Goal: Task Accomplishment & Management: Manage account settings

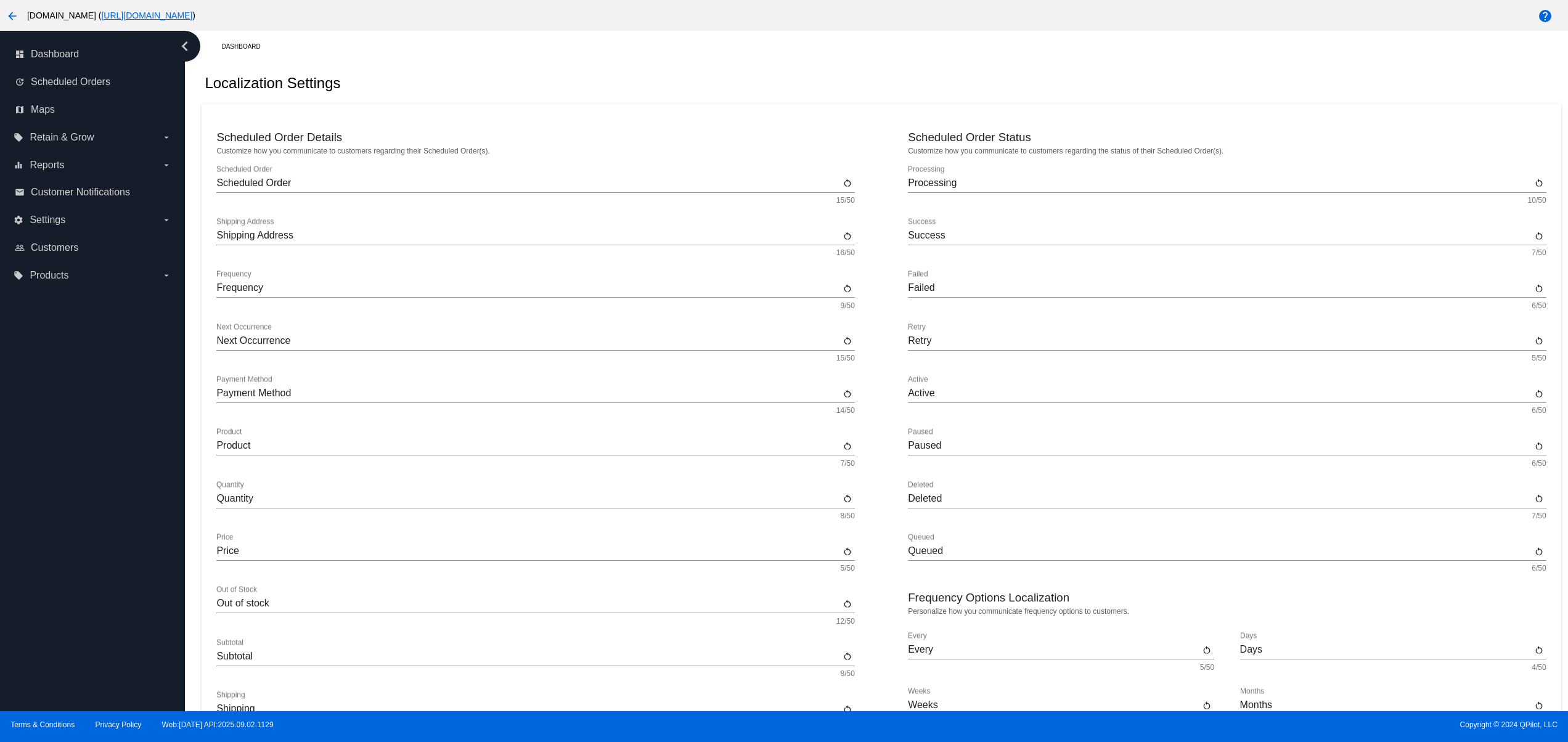
click at [640, 67] on div "Localization Settings" at bounding box center [880, 83] width 1359 height 42
click at [721, 87] on div "Localization Settings" at bounding box center [880, 83] width 1359 height 42
click at [763, 88] on div "Localization Settings" at bounding box center [880, 83] width 1359 height 42
drag, startPoint x: 92, startPoint y: 556, endPoint x: 60, endPoint y: 521, distance: 47.4
click at [89, 556] on div "dashboard Dashboard update Scheduled Orders map Maps local_offer Retain & Grow …" at bounding box center [92, 371] width 185 height 680
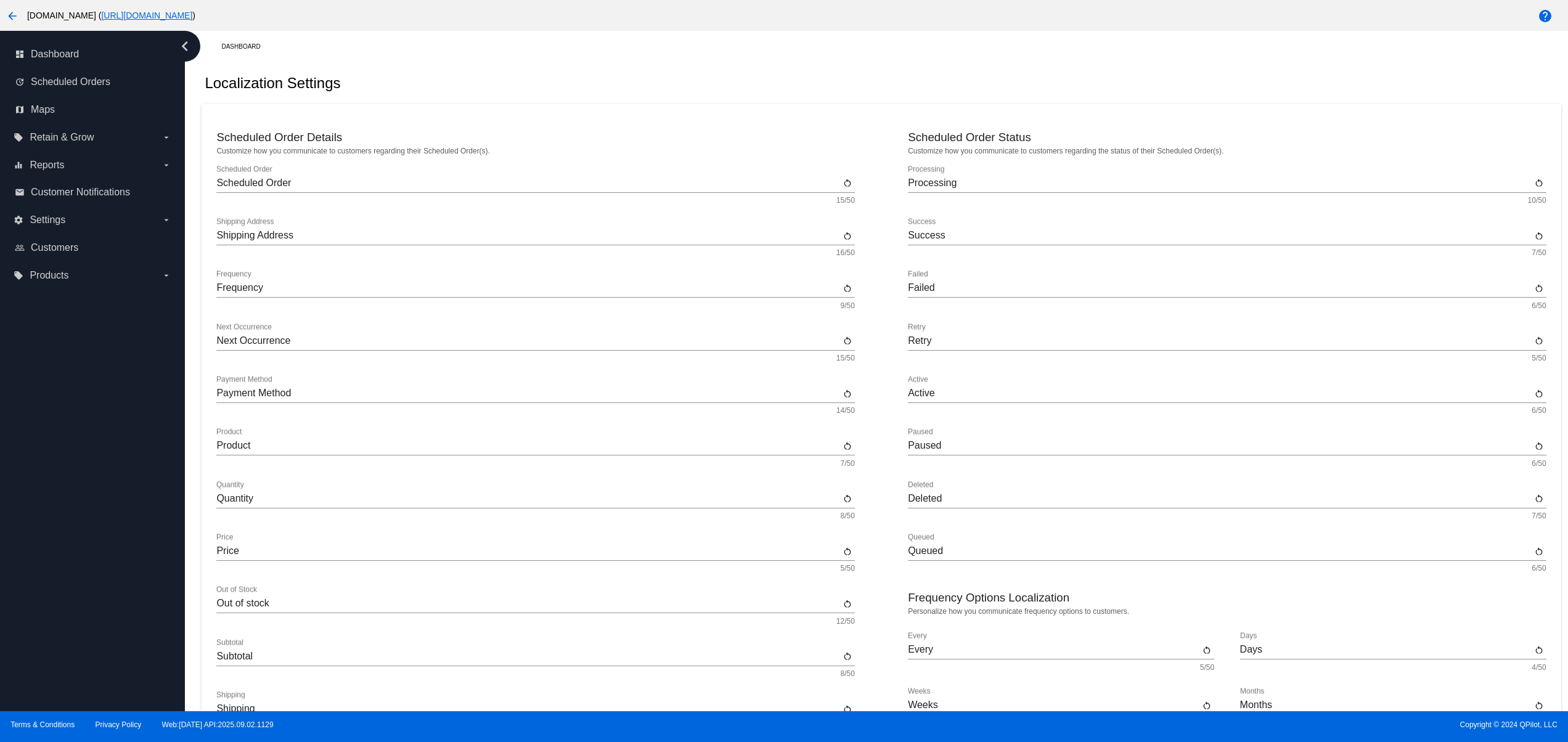
drag, startPoint x: 60, startPoint y: 521, endPoint x: 67, endPoint y: 471, distance: 50.5
click at [61, 518] on div "dashboard Dashboard update Scheduled Orders map Maps local_offer Retain & Grow …" at bounding box center [92, 371] width 185 height 680
drag, startPoint x: 67, startPoint y: 471, endPoint x: 69, endPoint y: 451, distance: 20.1
click at [67, 464] on div "dashboard Dashboard update Scheduled Orders map Maps local_offer Retain & Grow …" at bounding box center [92, 371] width 185 height 680
click at [69, 420] on div "dashboard Dashboard update Scheduled Orders map Maps local_offer Retain & Grow …" at bounding box center [92, 371] width 185 height 680
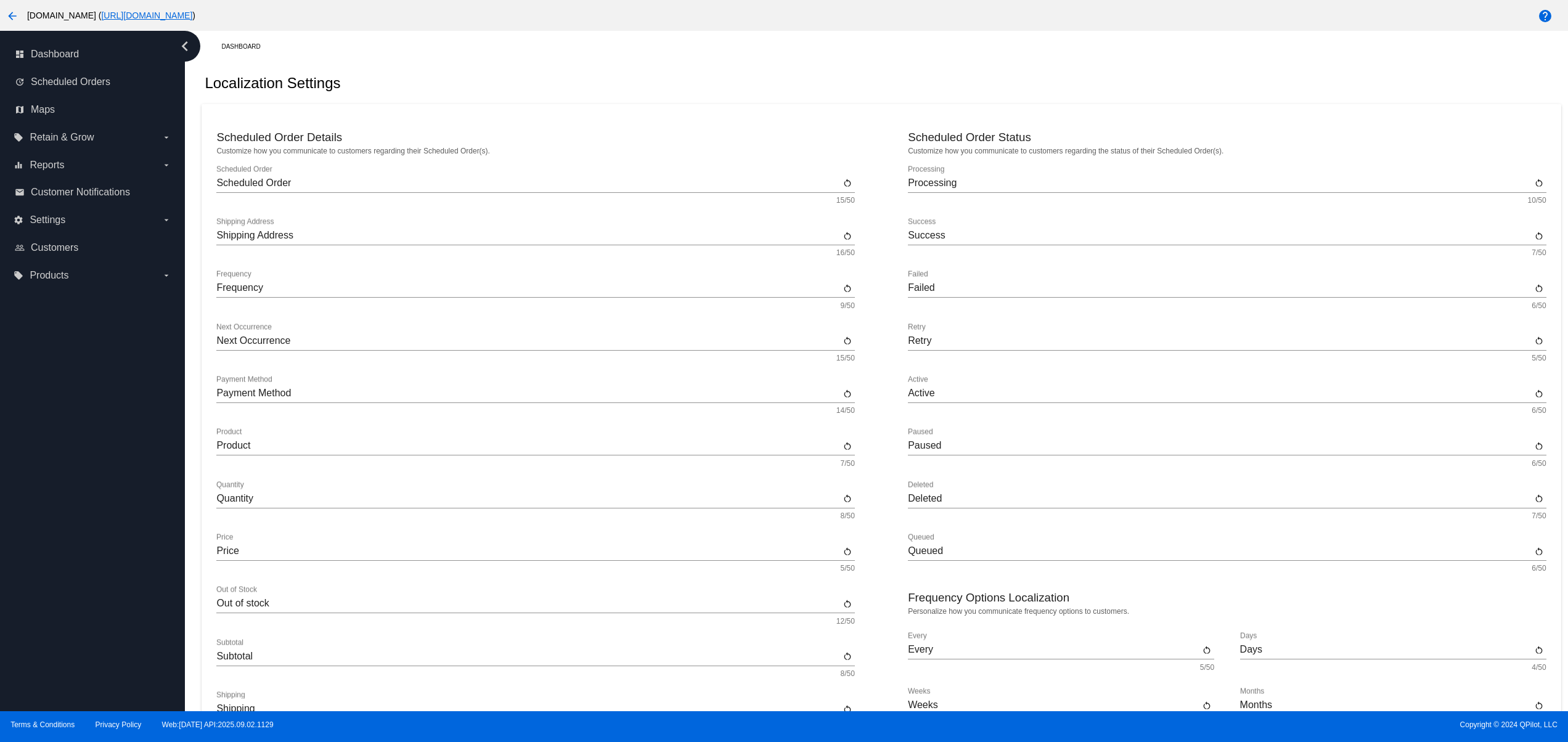
click at [67, 398] on div "dashboard Dashboard update Scheduled Orders map Maps local_offer Retain & Grow …" at bounding box center [92, 371] width 185 height 680
click at [67, 591] on div "dashboard Dashboard update Scheduled Orders map Maps local_offer Retain & Grow …" at bounding box center [92, 371] width 185 height 680
click at [82, 531] on div "dashboard Dashboard update Scheduled Orders map Maps local_offer Retain & Grow …" at bounding box center [92, 371] width 185 height 680
click at [83, 487] on div "dashboard Dashboard update Scheduled Orders map Maps local_offer Retain & Grow …" at bounding box center [92, 371] width 185 height 680
click at [580, 60] on div "Dashboard Localization Settings Scheduled Order Details Customize how you commu…" at bounding box center [881, 600] width 1373 height 1140
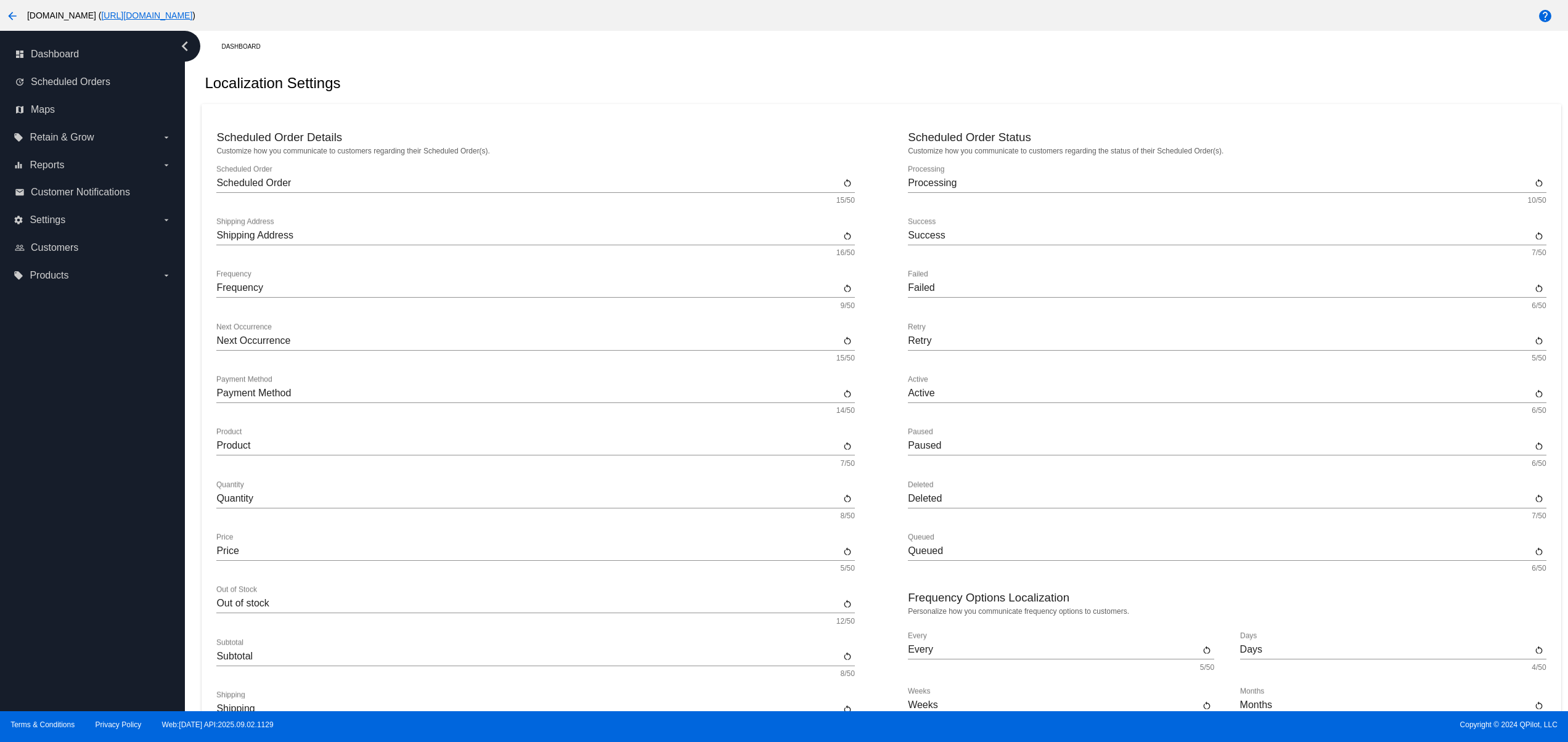
click at [642, 69] on div "Localization Settings" at bounding box center [880, 83] width 1359 height 42
drag, startPoint x: 681, startPoint y: 71, endPoint x: 740, endPoint y: 74, distance: 59.1
click at [687, 71] on div "Localization Settings" at bounding box center [880, 83] width 1359 height 42
drag, startPoint x: 740, startPoint y: 74, endPoint x: 758, endPoint y: 75, distance: 18.0
click at [743, 75] on div "Localization Settings" at bounding box center [880, 83] width 1359 height 42
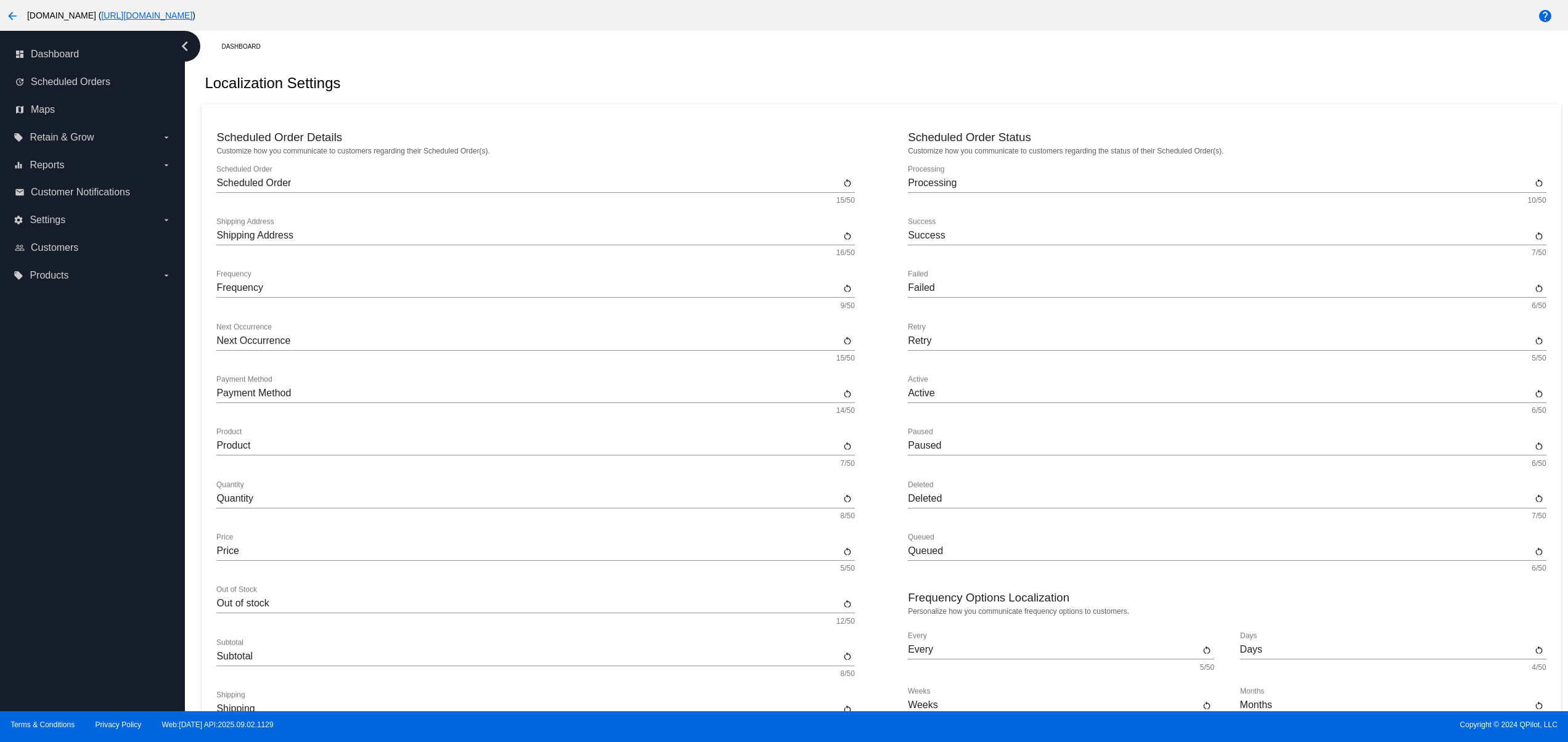
drag, startPoint x: 768, startPoint y: 75, endPoint x: 803, endPoint y: 72, distance: 35.1
click at [780, 74] on div "Localization Settings" at bounding box center [880, 83] width 1359 height 42
drag, startPoint x: 807, startPoint y: 70, endPoint x: 820, endPoint y: 65, distance: 13.9
click at [815, 67] on div "Localization Settings" at bounding box center [880, 83] width 1359 height 42
click at [98, 574] on div "dashboard Dashboard update Scheduled Orders map Maps local_offer Retain & Grow …" at bounding box center [92, 371] width 185 height 680
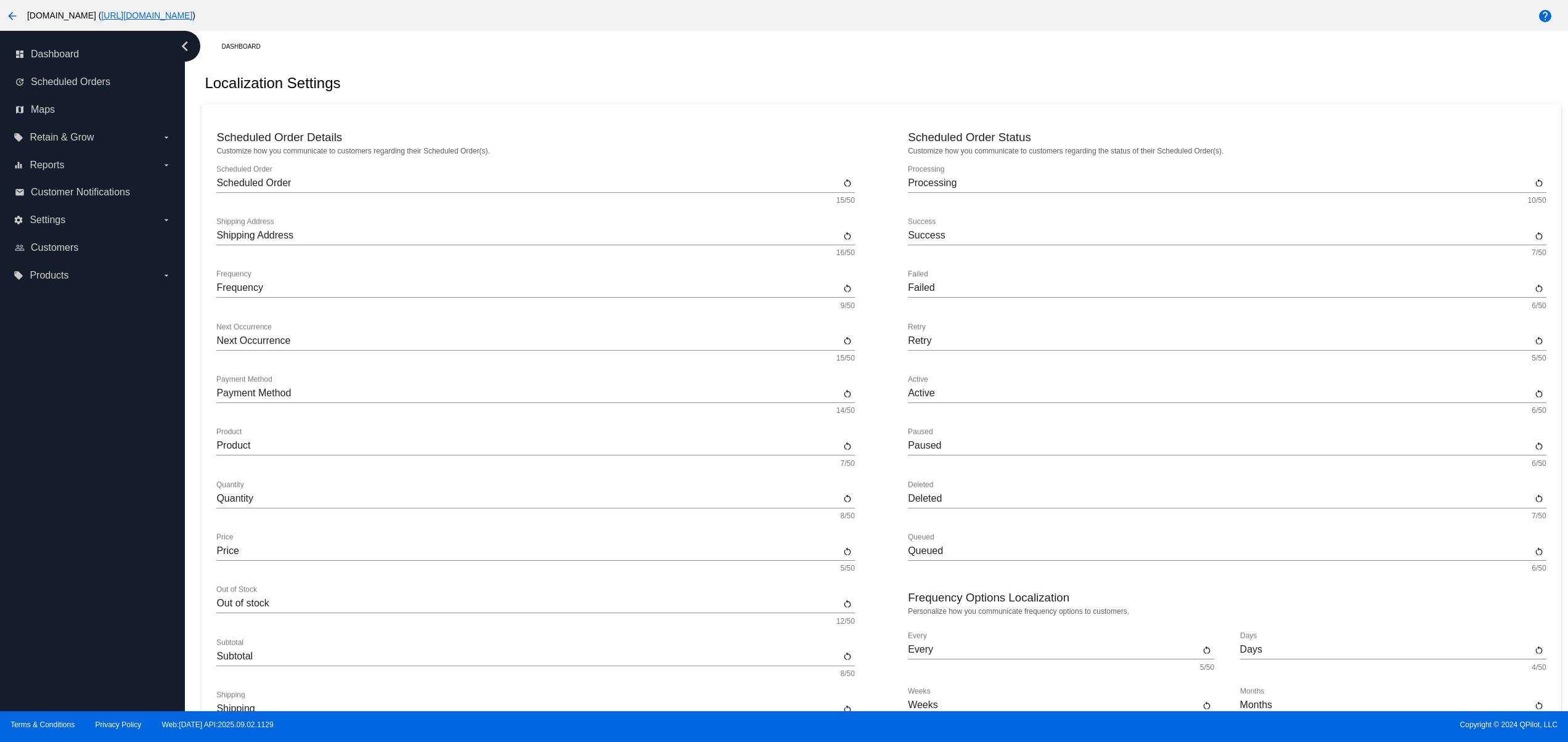
click at [84, 513] on div "dashboard Dashboard update Scheduled Orders map Maps local_offer Retain & Grow …" at bounding box center [92, 371] width 185 height 680
drag, startPoint x: 90, startPoint y: 467, endPoint x: 84, endPoint y: 464, distance: 6.7
click at [90, 466] on div "dashboard Dashboard update Scheduled Orders map Maps local_offer Retain & Grow …" at bounding box center [92, 371] width 185 height 680
click at [45, 605] on div "dashboard Dashboard update Scheduled Orders map Maps local_offer Retain & Grow …" at bounding box center [92, 371] width 185 height 680
click at [48, 557] on div "dashboard Dashboard update Scheduled Orders map Maps local_offer Retain & Grow …" at bounding box center [92, 371] width 185 height 680
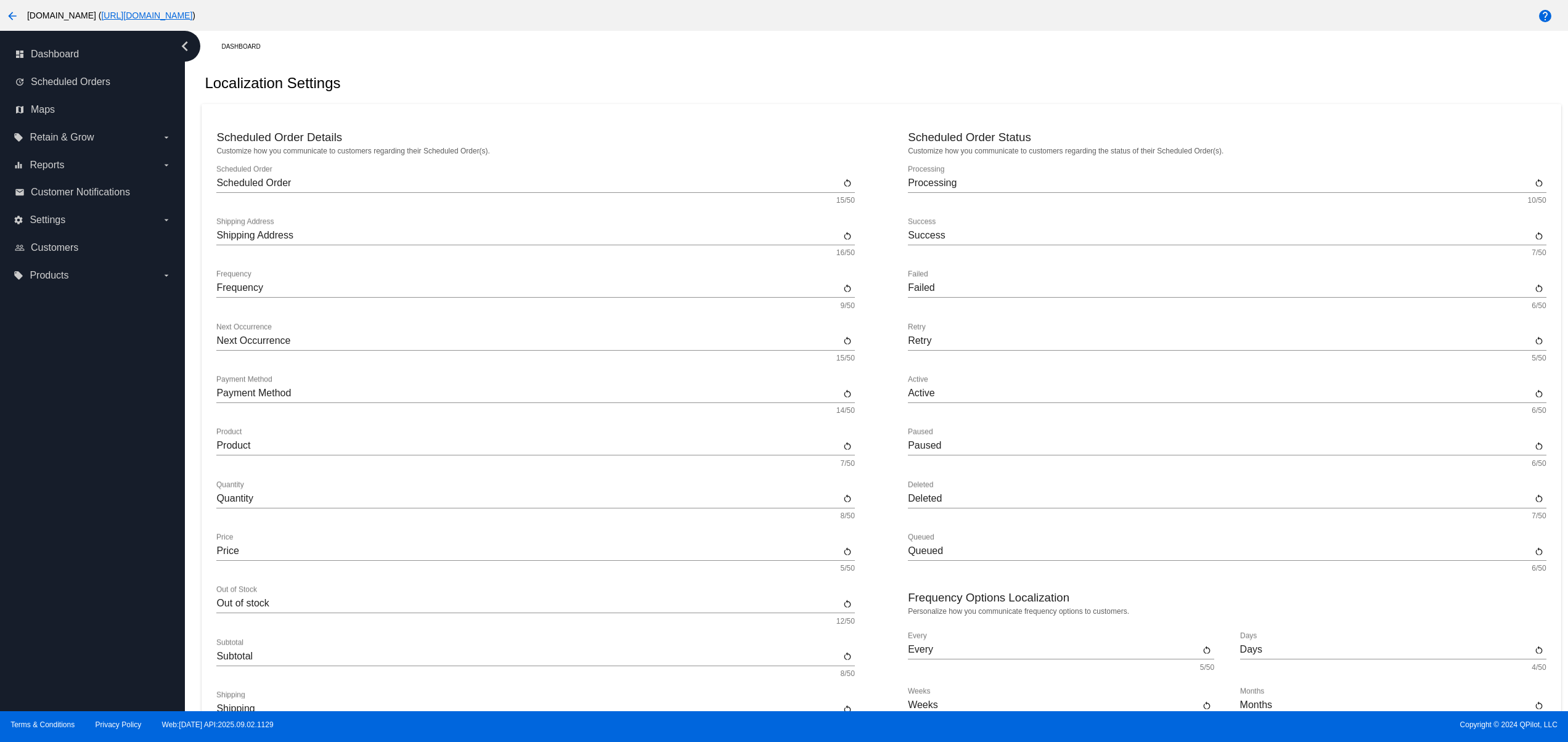
click at [50, 528] on div "dashboard Dashboard update Scheduled Orders map Maps local_offer Retain & Grow …" at bounding box center [92, 371] width 185 height 680
